Goal: Go to known website: Access a specific website the user already knows

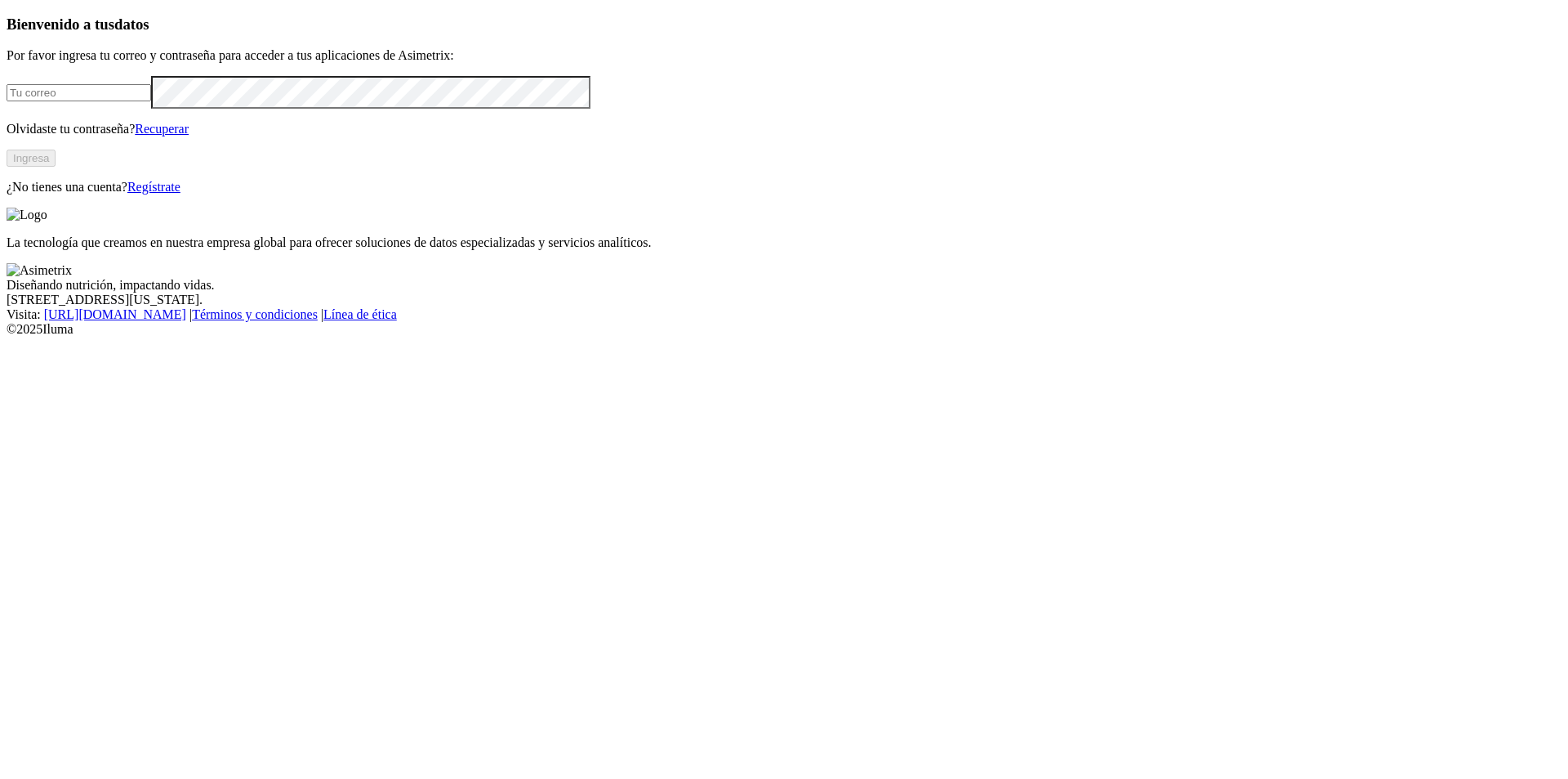
type input "[PERSON_NAME][EMAIL_ADDRESS][PERSON_NAME][DOMAIN_NAME]"
click at [55, 166] on button "Ingresa" at bounding box center [30, 157] width 49 height 17
